Goal: Task Accomplishment & Management: Use online tool/utility

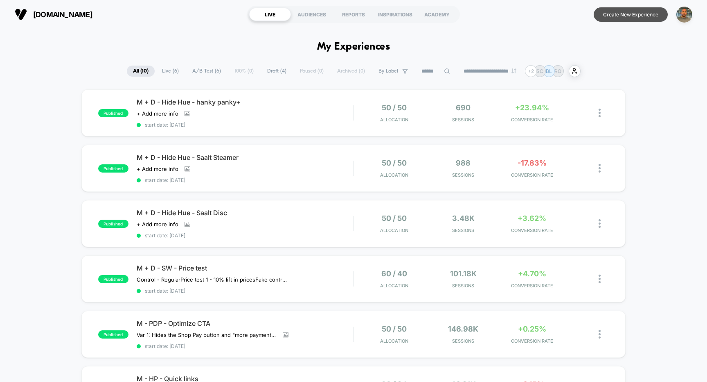
click at [623, 17] on button "Create New Experience" at bounding box center [631, 14] width 74 height 14
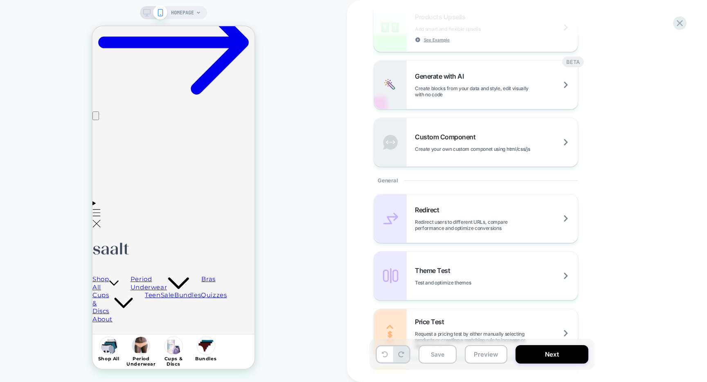
scroll to position [283, 0]
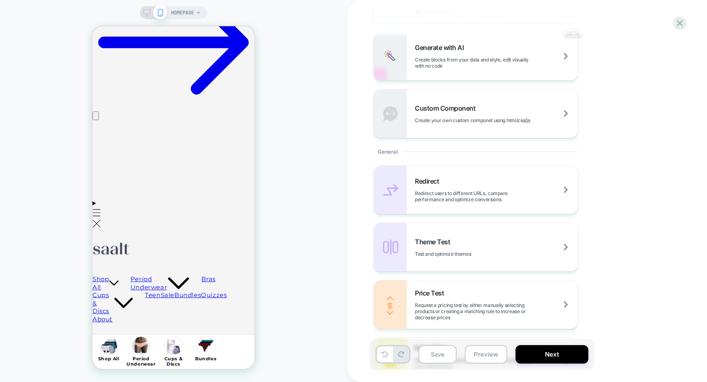
click at [385, 150] on div "General" at bounding box center [476, 151] width 205 height 27
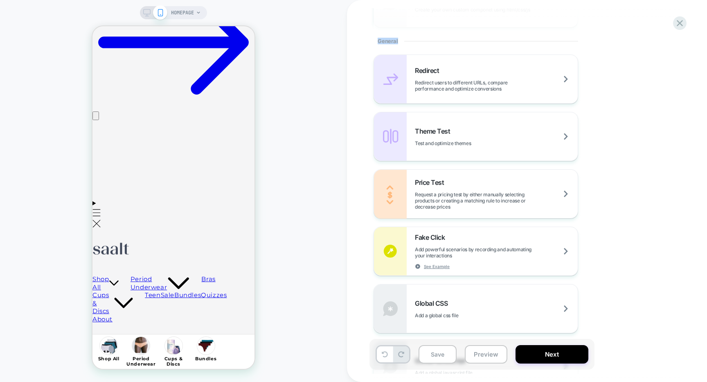
scroll to position [407, 0]
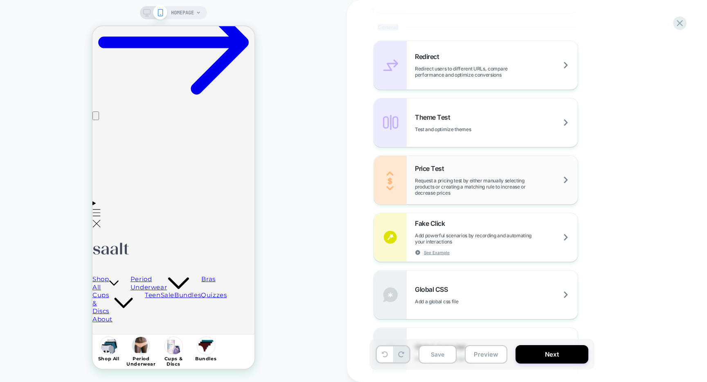
click at [497, 181] on span "Request a pricing test by either manually selecting products or creating a matc…" at bounding box center [496, 186] width 163 height 18
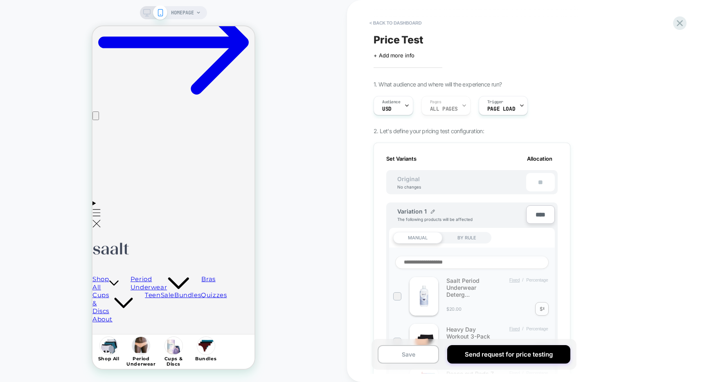
scroll to position [0, 1]
click at [399, 109] on div "Audience USD" at bounding box center [391, 105] width 35 height 18
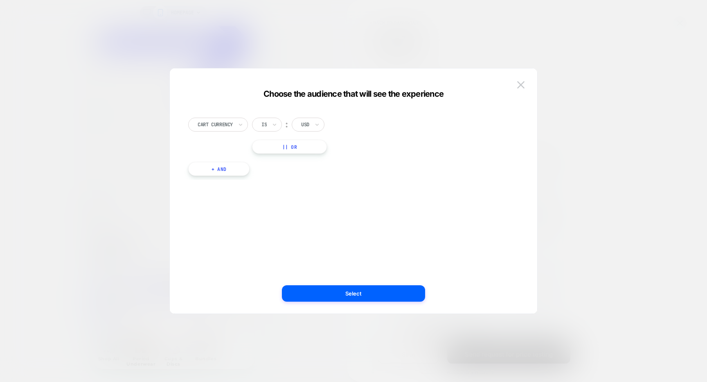
scroll to position [0, 129]
click at [583, 65] on div at bounding box center [353, 191] width 707 height 382
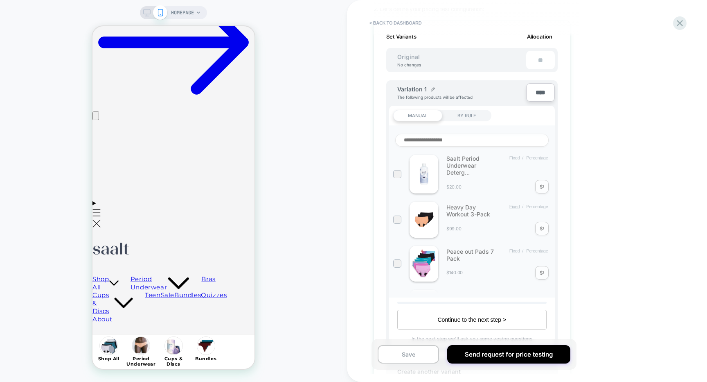
scroll to position [129, 0]
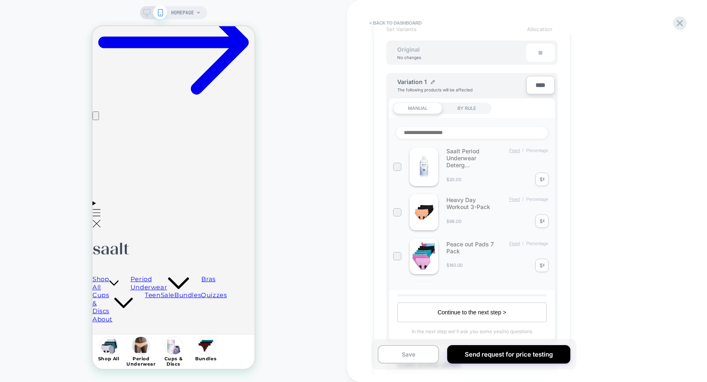
click at [424, 131] on input at bounding box center [472, 132] width 154 height 13
click at [398, 164] on div at bounding box center [397, 166] width 6 height 6
click at [543, 181] on input "*" at bounding box center [543, 179] width 1 height 6
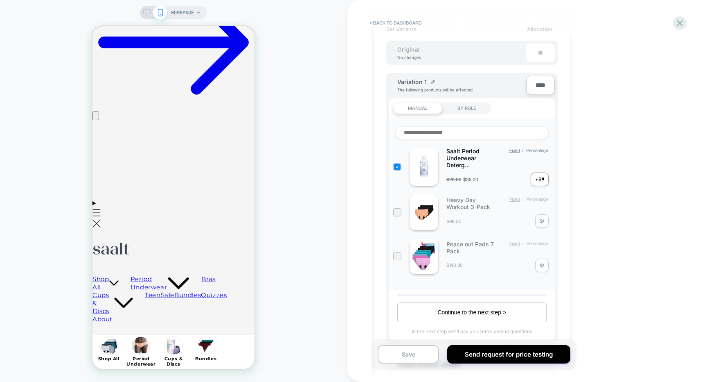
scroll to position [0, 0]
type input "**"
click at [490, 307] on button "Continue to the next step >" at bounding box center [472, 312] width 149 height 20
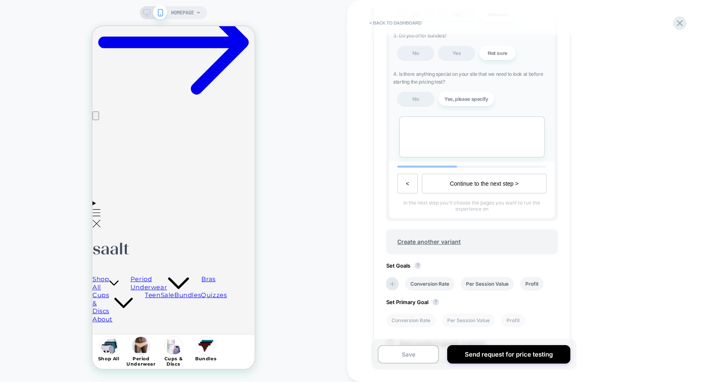
scroll to position [316, 0]
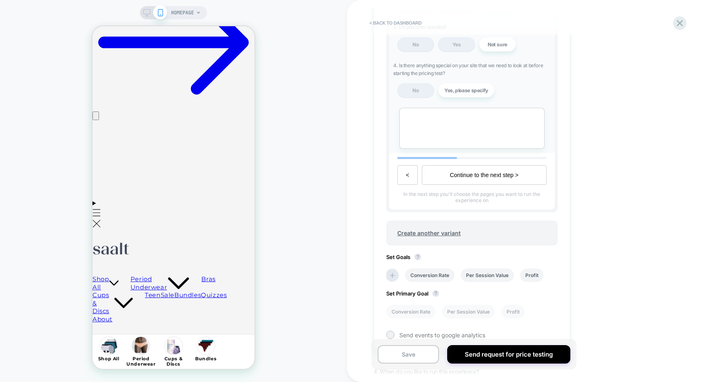
click at [453, 178] on button "Continue to the next step >" at bounding box center [484, 175] width 124 height 20
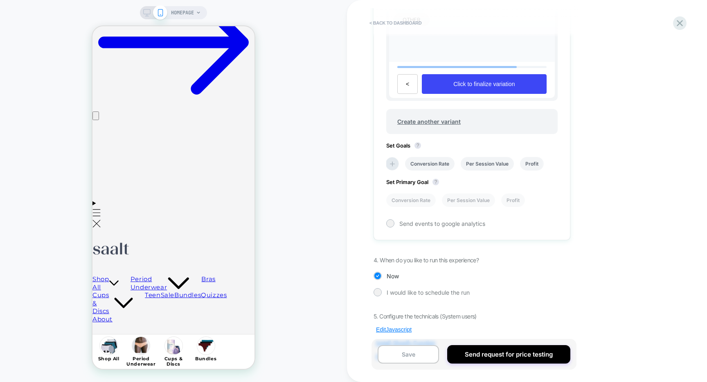
scroll to position [322, 0]
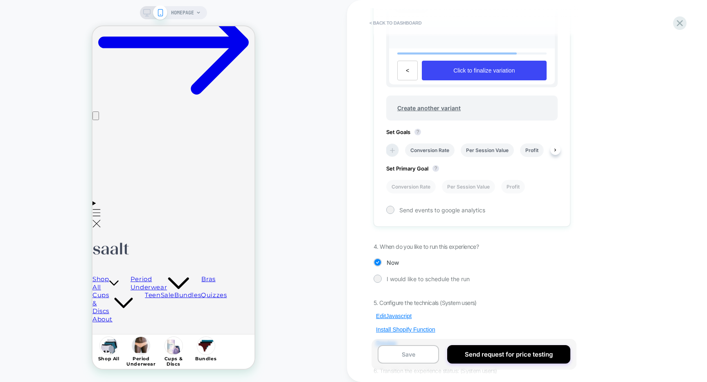
click at [394, 146] on icon at bounding box center [393, 150] width 8 height 8
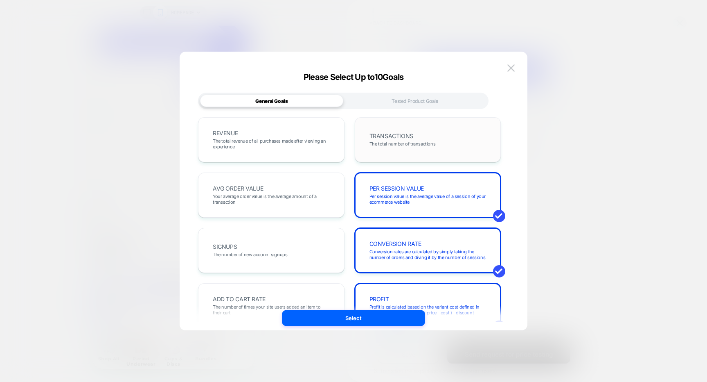
scroll to position [0, 0]
click at [420, 106] on div "Tested Product Goals" at bounding box center [414, 101] width 143 height 12
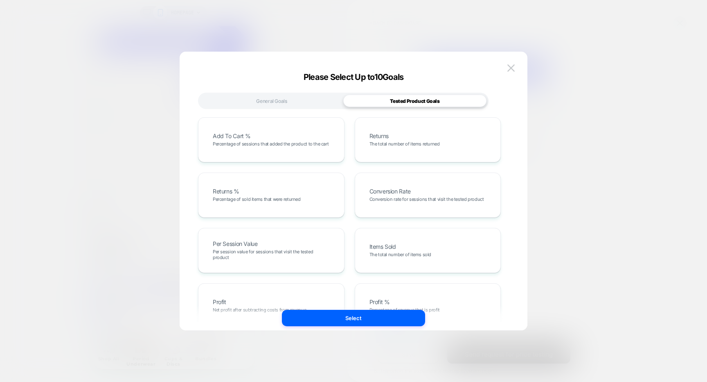
scroll to position [0, 129]
click at [509, 68] on img at bounding box center [511, 67] width 7 height 7
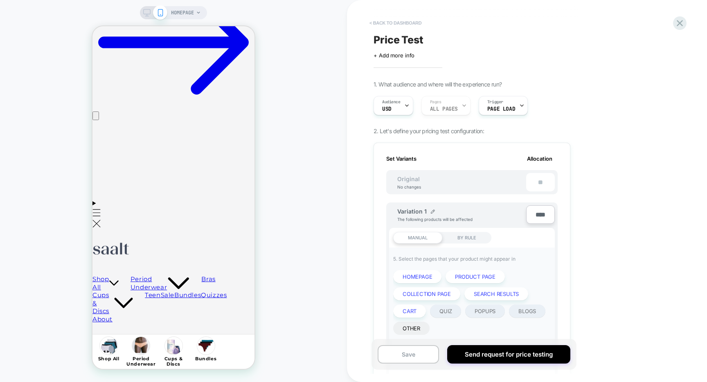
scroll to position [0, 2]
click at [393, 19] on button "< back to dashboard" at bounding box center [396, 22] width 60 height 13
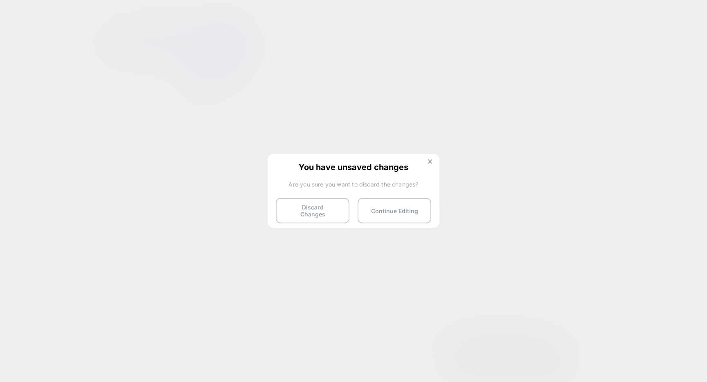
click at [309, 210] on button "Discard Changes" at bounding box center [313, 210] width 74 height 25
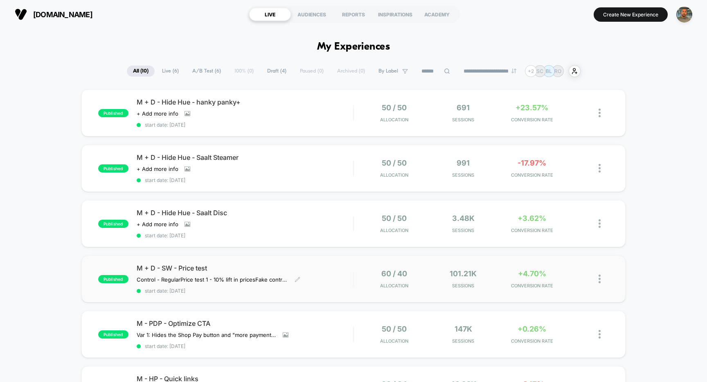
click at [330, 271] on div "M + D - SW - Price test Control - Regular Price test 1 - 10% lift in prices Fak…" at bounding box center [245, 279] width 217 height 30
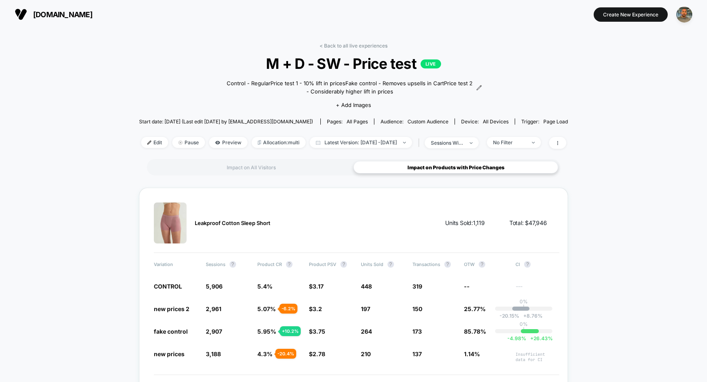
click at [274, 159] on div "Impact on All Visitors Impact on Products with Price Changes" at bounding box center [353, 167] width 413 height 16
click at [279, 170] on div "Impact on All Visitors" at bounding box center [251, 167] width 205 height 12
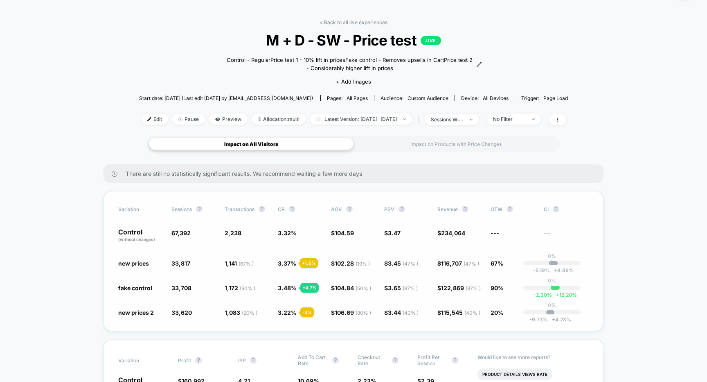
scroll to position [26, 0]
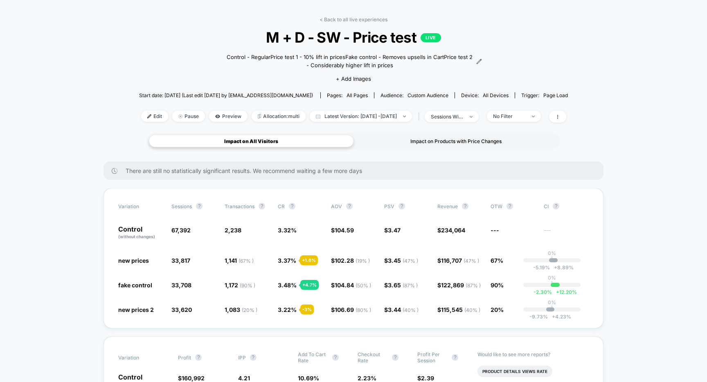
click at [391, 144] on div "Impact on Products with Price Changes" at bounding box center [456, 141] width 205 height 12
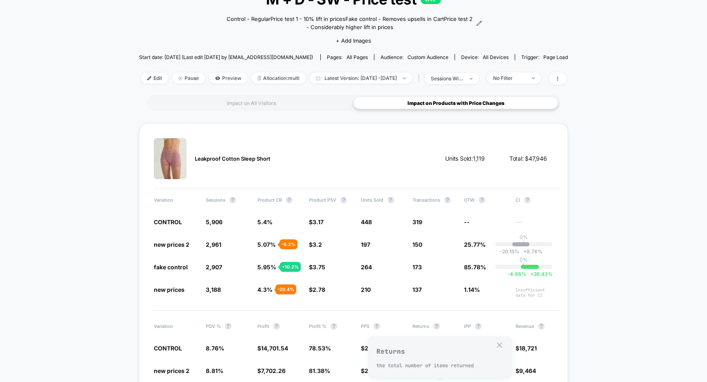
scroll to position [0, 0]
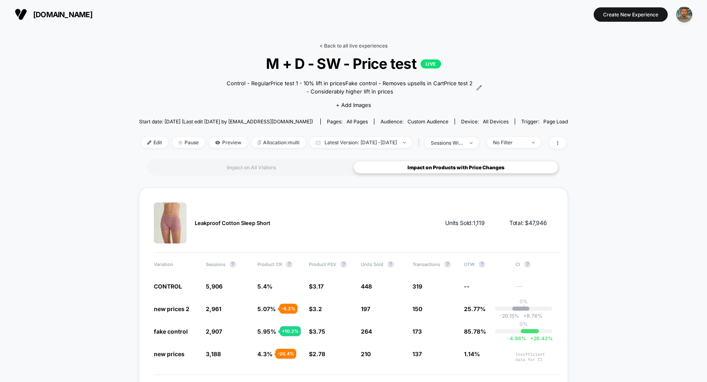
click at [359, 47] on link "< Back to all live experiences" at bounding box center [354, 46] width 68 height 6
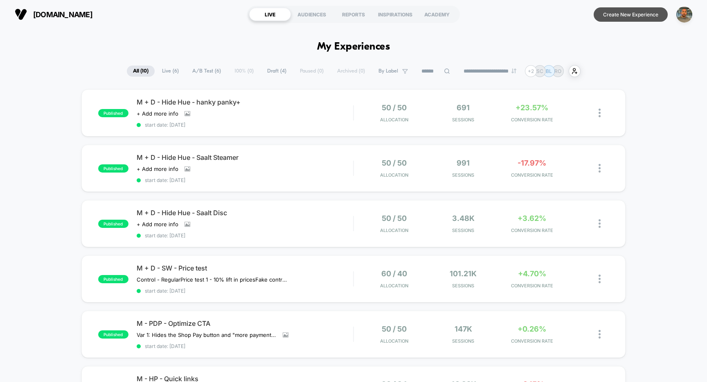
click at [644, 10] on button "Create New Experience" at bounding box center [631, 14] width 74 height 14
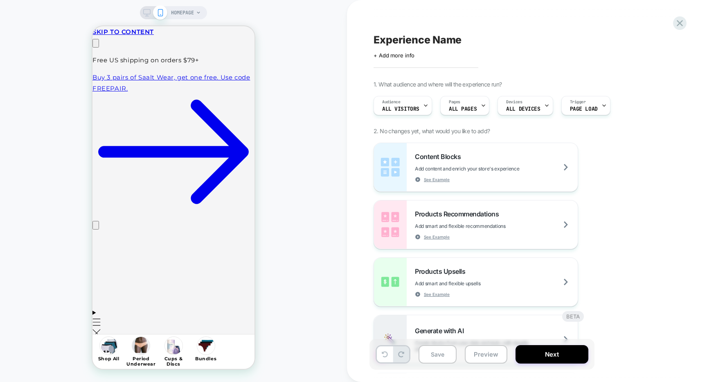
scroll to position [0, 129]
click at [400, 97] on div "Audience All Visitors" at bounding box center [401, 105] width 54 height 18
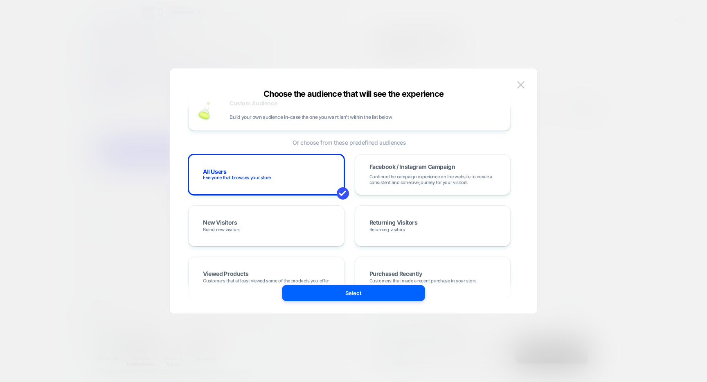
scroll to position [0, 0]
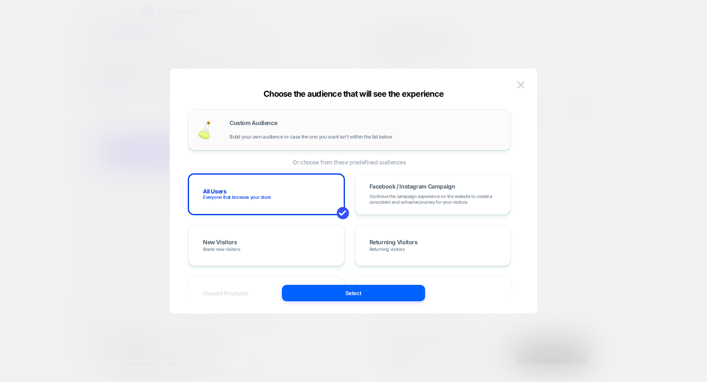
click at [276, 134] on span "Build your own audience in-case the one you want isn't within the list below" at bounding box center [311, 137] width 163 height 6
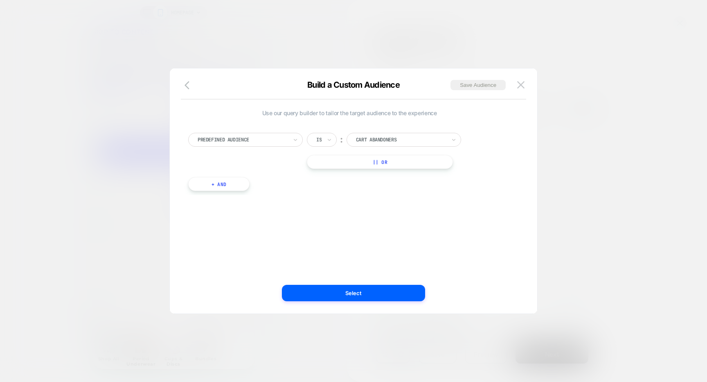
click at [281, 141] on div at bounding box center [243, 139] width 90 height 7
click at [397, 194] on div "option Predefined Audience focused, 1 of 33. 33 results available. Use Up and D…" at bounding box center [349, 157] width 331 height 75
click at [188, 82] on icon "button" at bounding box center [187, 85] width 5 height 8
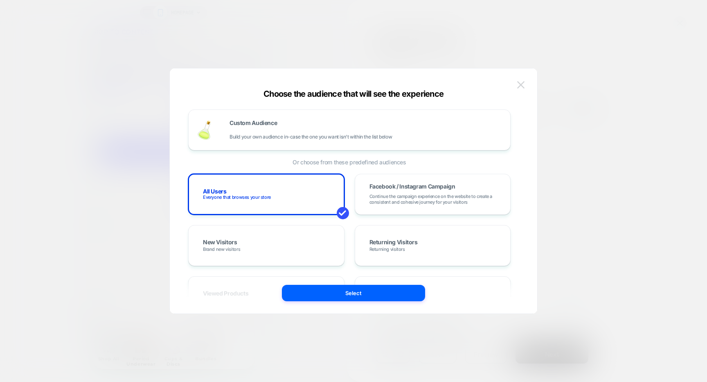
click at [526, 81] on button at bounding box center [521, 85] width 12 height 12
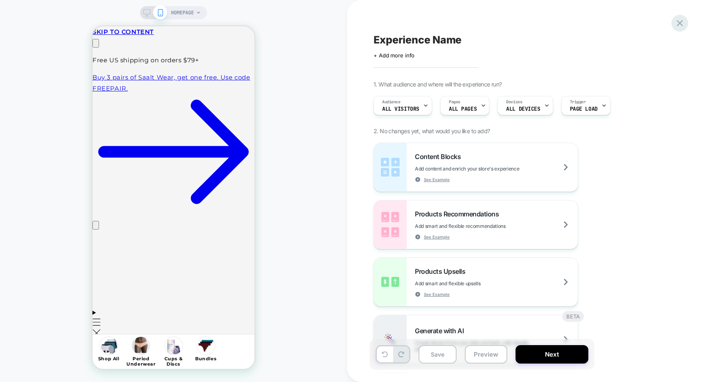
click at [684, 27] on icon at bounding box center [680, 23] width 11 height 11
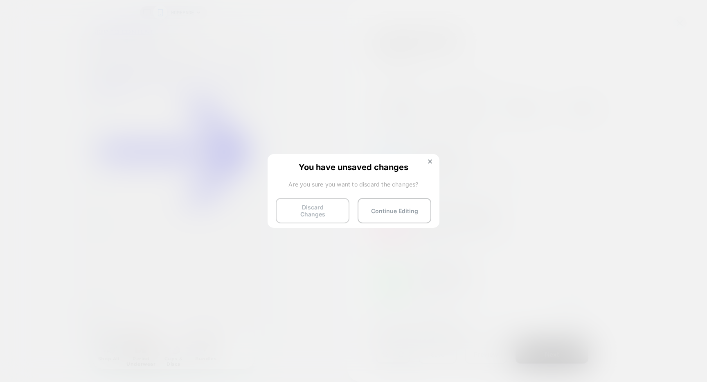
click at [308, 213] on button "Discard Changes" at bounding box center [313, 210] width 74 height 25
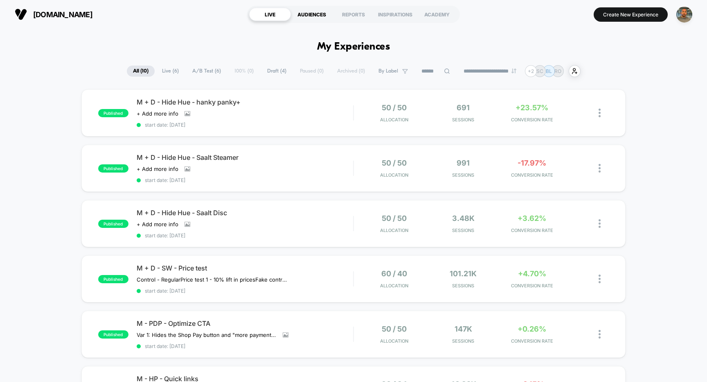
click at [315, 14] on div "AUDIENCES" at bounding box center [312, 14] width 42 height 13
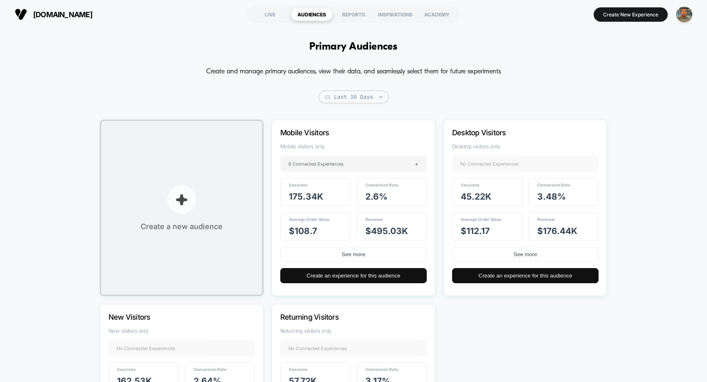
click at [219, 208] on button "Create a new audience" at bounding box center [182, 208] width 164 height 176
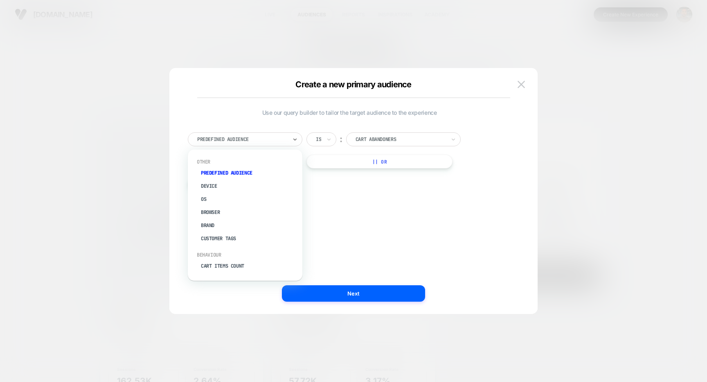
click at [255, 139] on div at bounding box center [242, 139] width 90 height 7
click at [129, 147] on div at bounding box center [353, 191] width 707 height 382
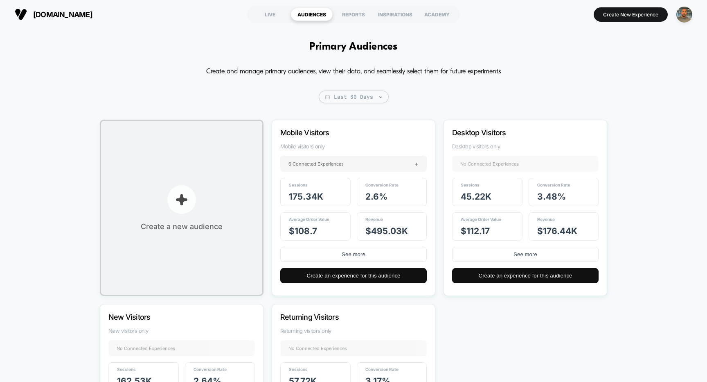
click at [181, 192] on p "button" at bounding box center [181, 199] width 29 height 29
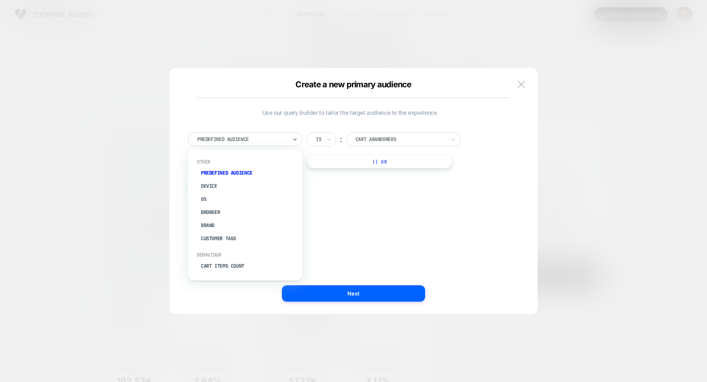
click at [266, 145] on div "Predefined Audience" at bounding box center [245, 139] width 115 height 14
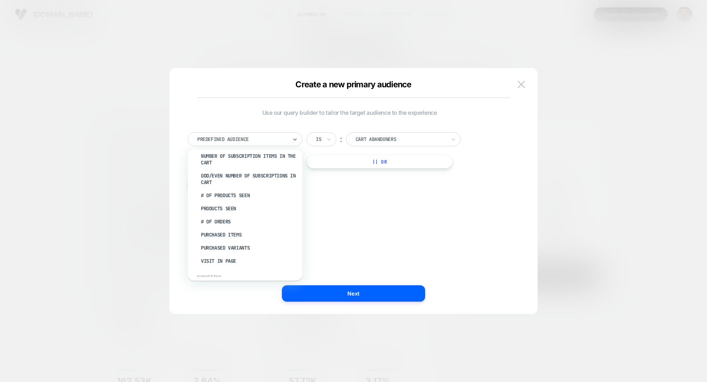
scroll to position [152, 0]
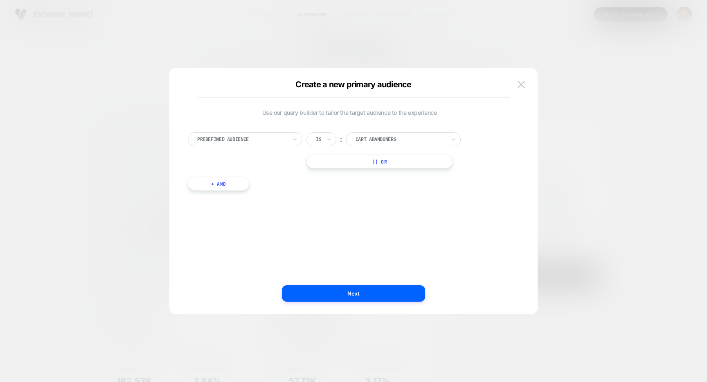
click at [353, 223] on div "Use our query builder to tailor the target audience to the experience Predefine…" at bounding box center [350, 190] width 344 height 213
click at [524, 81] on img at bounding box center [521, 84] width 7 height 7
